Goal: Information Seeking & Learning: Learn about a topic

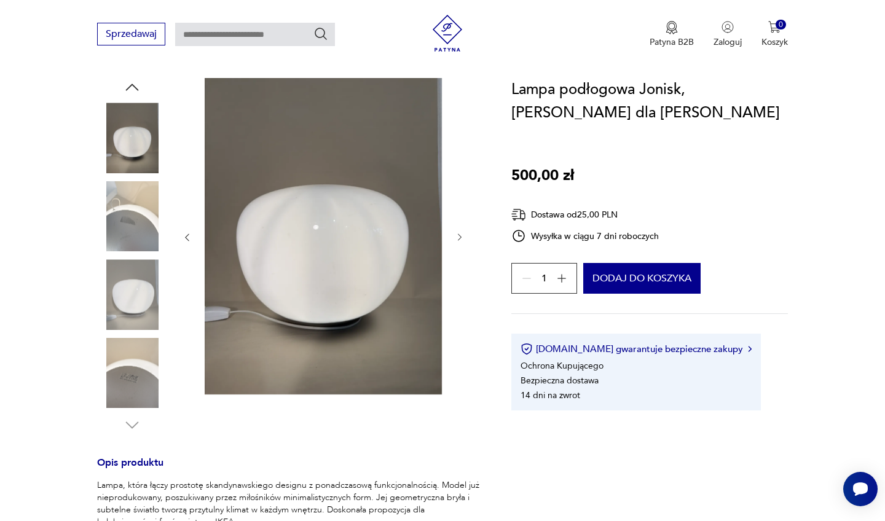
click at [140, 267] on img at bounding box center [132, 294] width 70 height 70
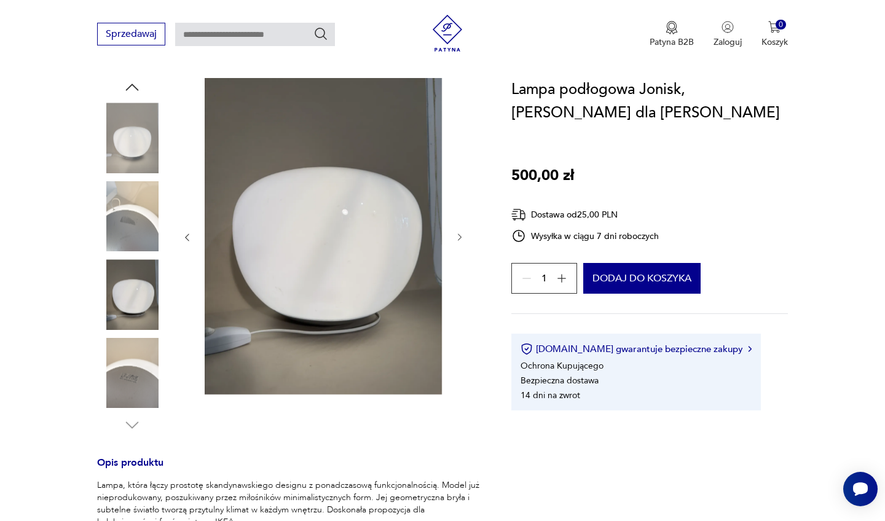
click at [148, 378] on img at bounding box center [132, 373] width 70 height 70
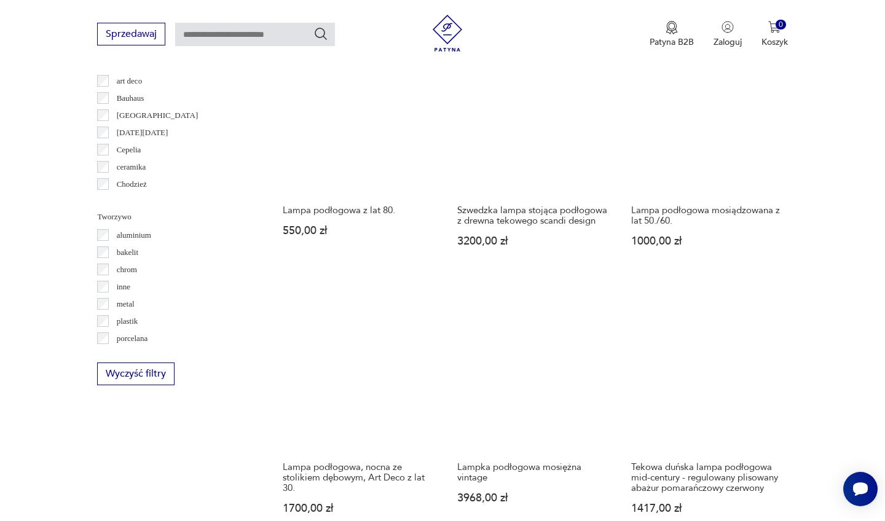
scroll to position [1048, 0]
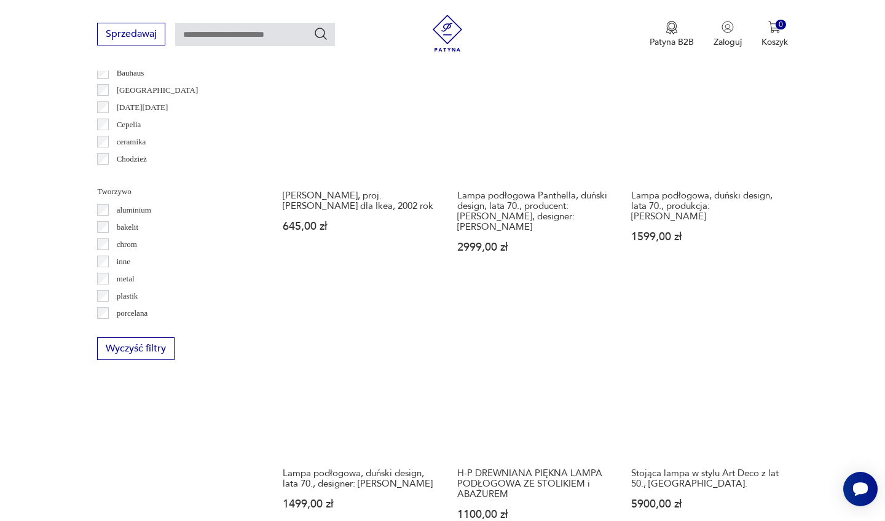
scroll to position [1044, 0]
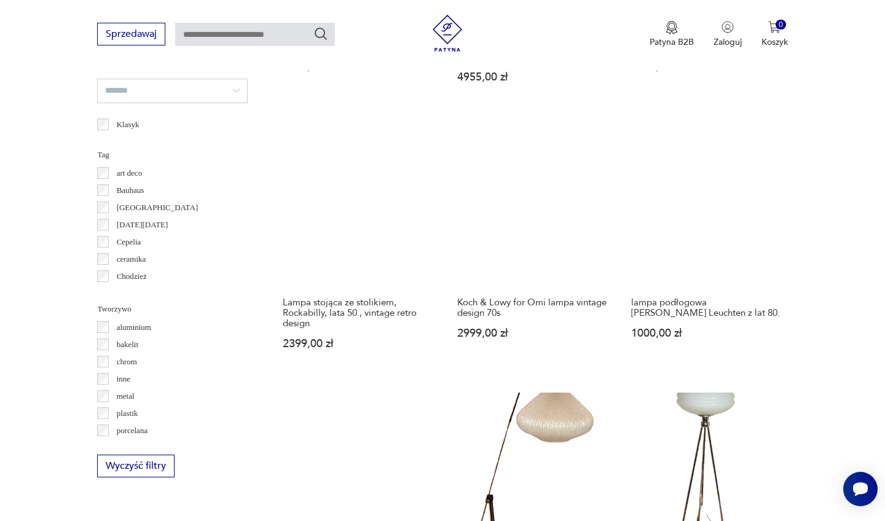
scroll to position [925, 0]
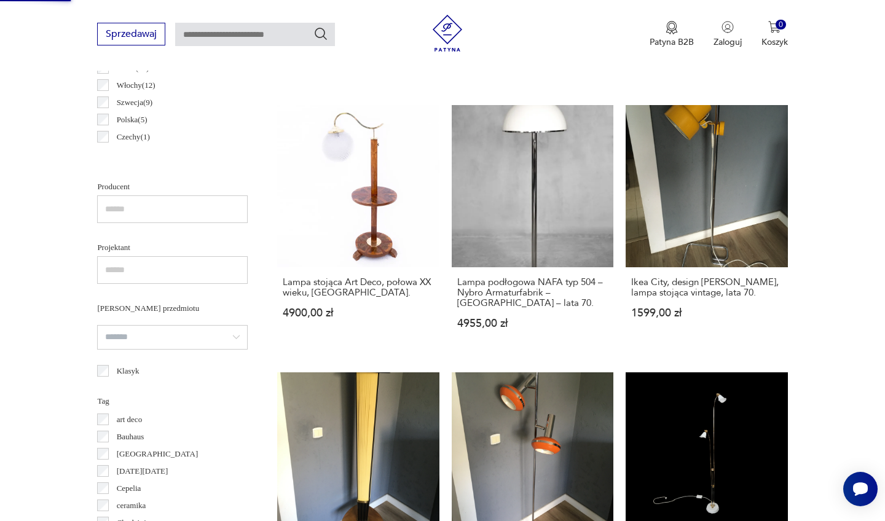
scroll to position [125, 0]
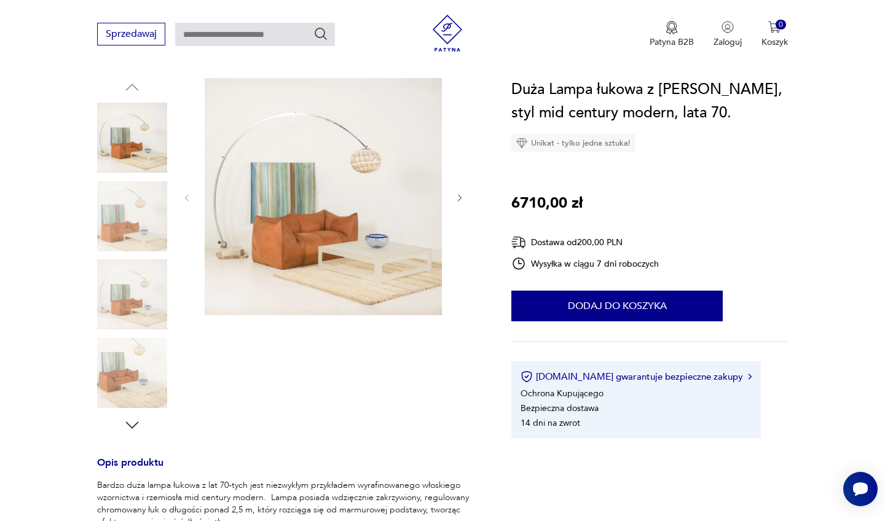
click at [462, 196] on icon "button" at bounding box center [460, 198] width 10 height 10
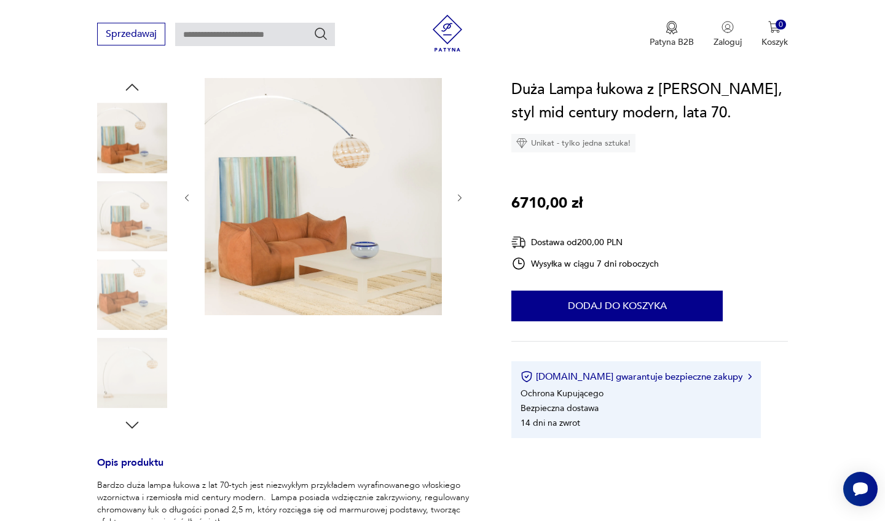
click at [462, 196] on icon "button" at bounding box center [460, 198] width 10 height 10
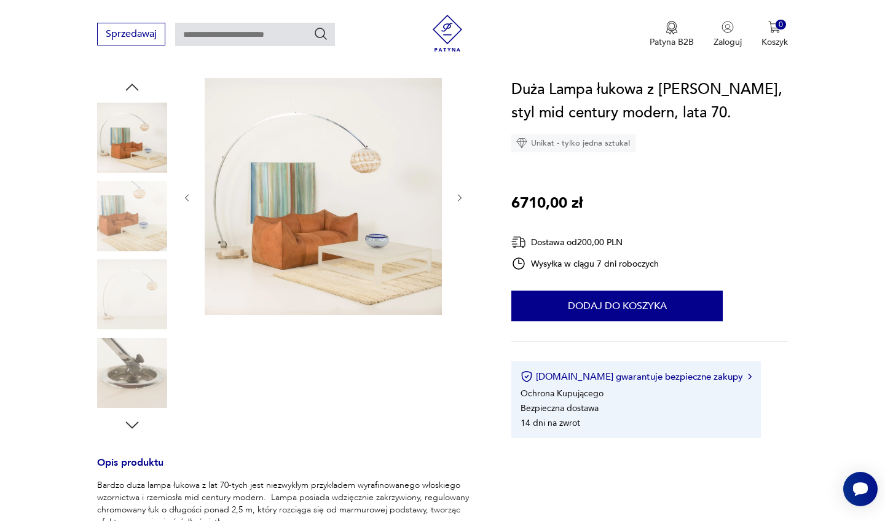
click at [462, 196] on icon "button" at bounding box center [460, 198] width 10 height 10
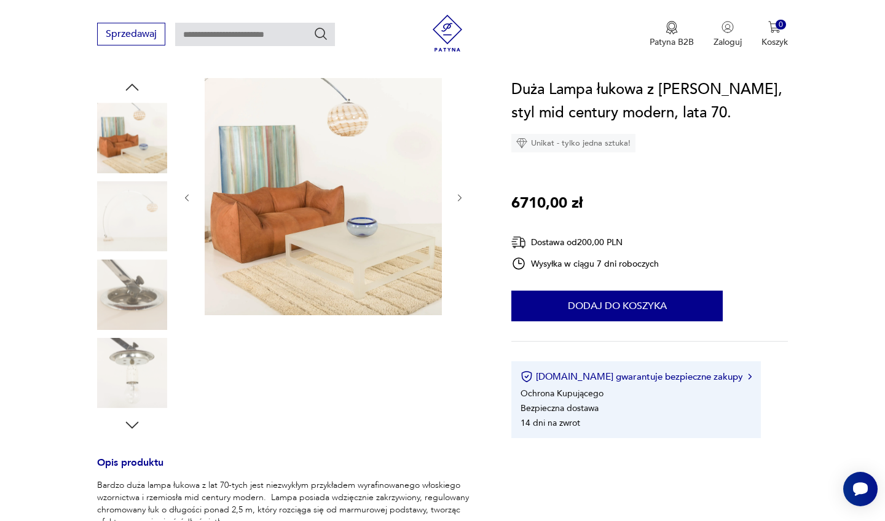
click at [462, 196] on icon "button" at bounding box center [460, 198] width 10 height 10
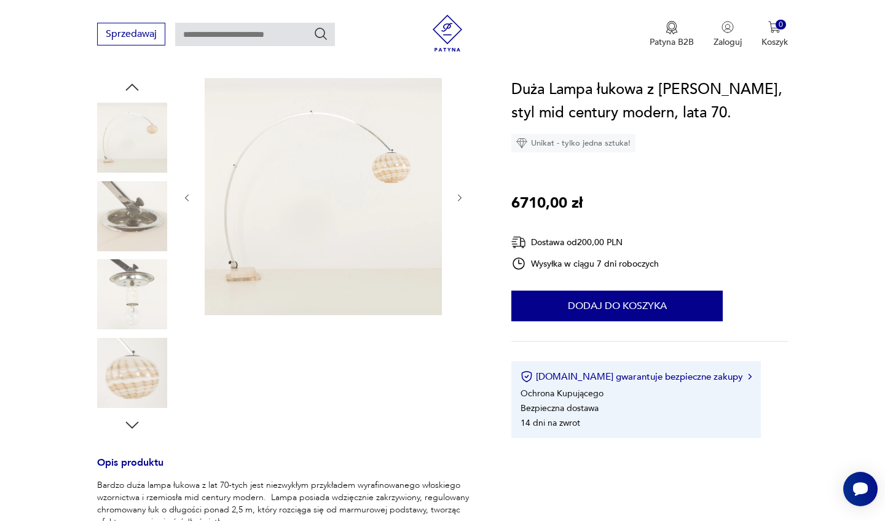
click at [462, 196] on icon "button" at bounding box center [460, 198] width 10 height 10
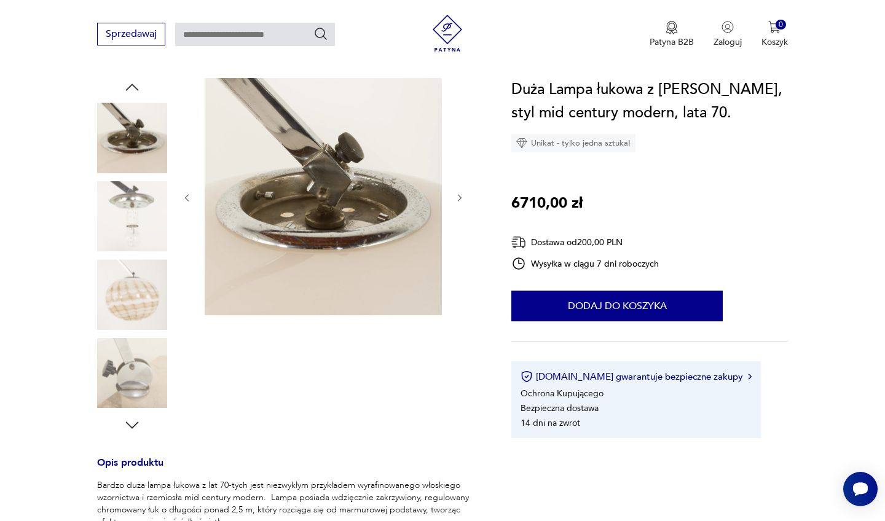
click at [462, 196] on icon "button" at bounding box center [460, 198] width 10 height 10
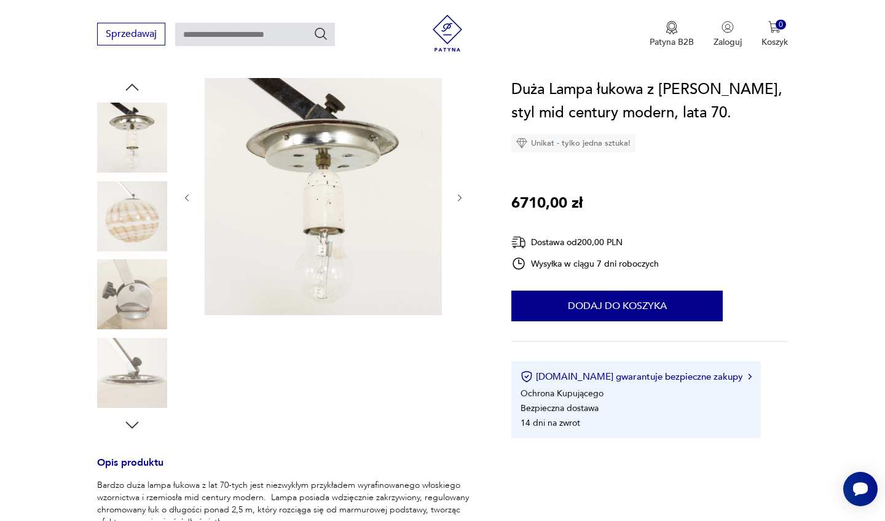
click at [462, 196] on icon "button" at bounding box center [460, 198] width 10 height 10
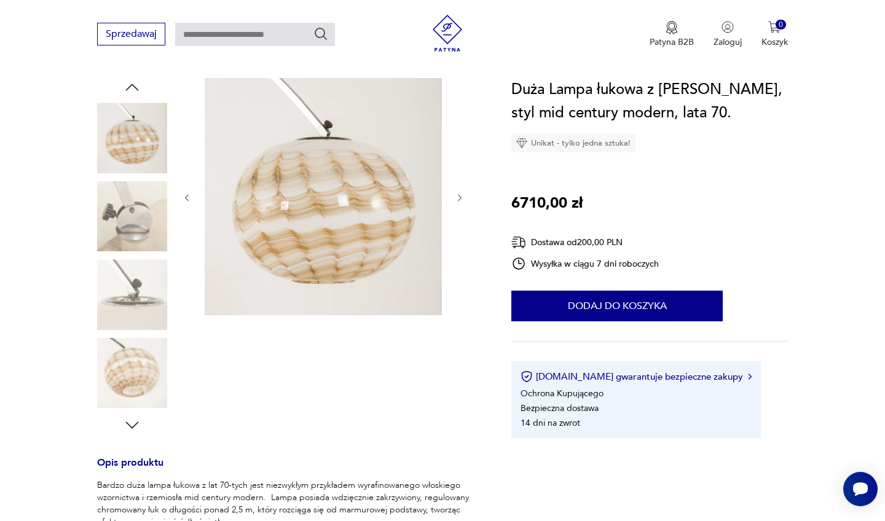
click at [462, 196] on icon "button" at bounding box center [460, 198] width 10 height 10
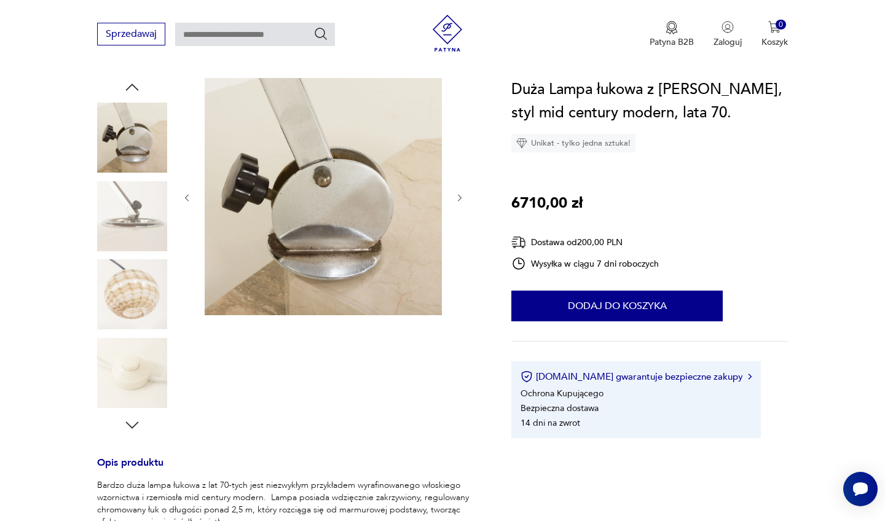
click at [462, 196] on icon "button" at bounding box center [460, 198] width 10 height 10
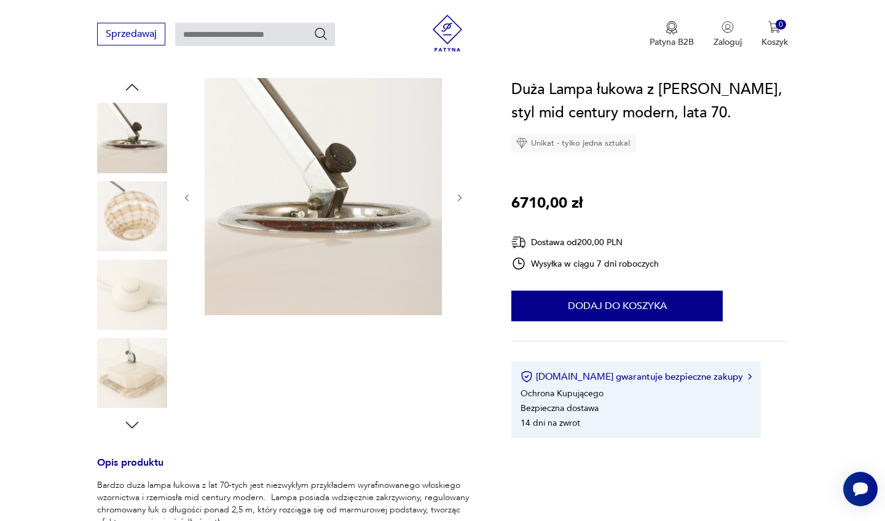
click at [462, 196] on icon "button" at bounding box center [460, 198] width 10 height 10
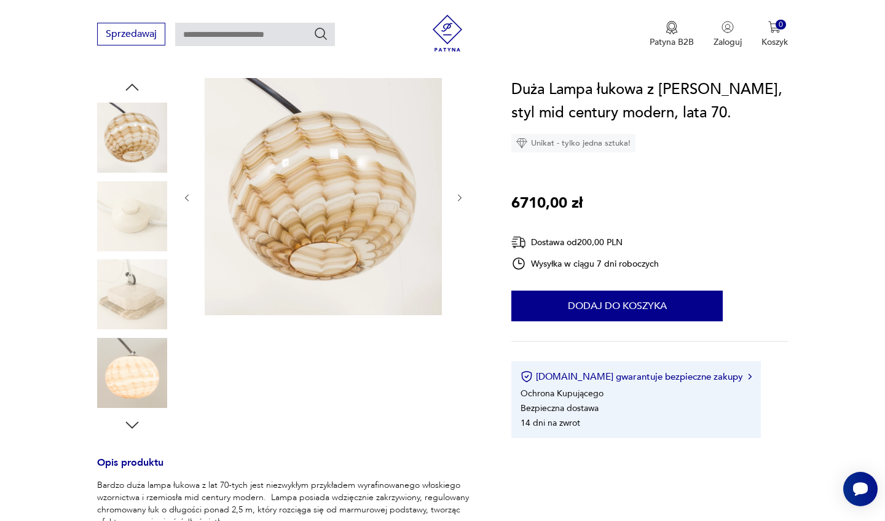
click at [462, 196] on icon "button" at bounding box center [460, 198] width 10 height 10
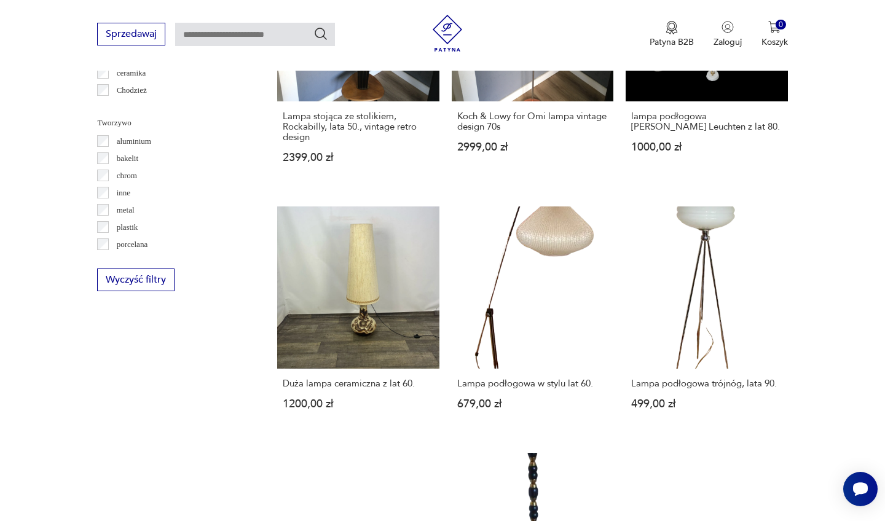
scroll to position [1143, 0]
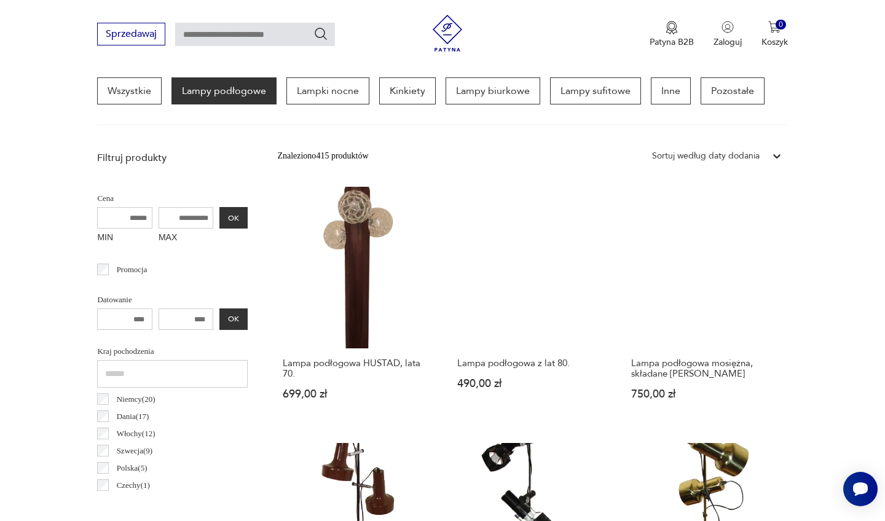
scroll to position [469, 0]
